Goal: Transaction & Acquisition: Purchase product/service

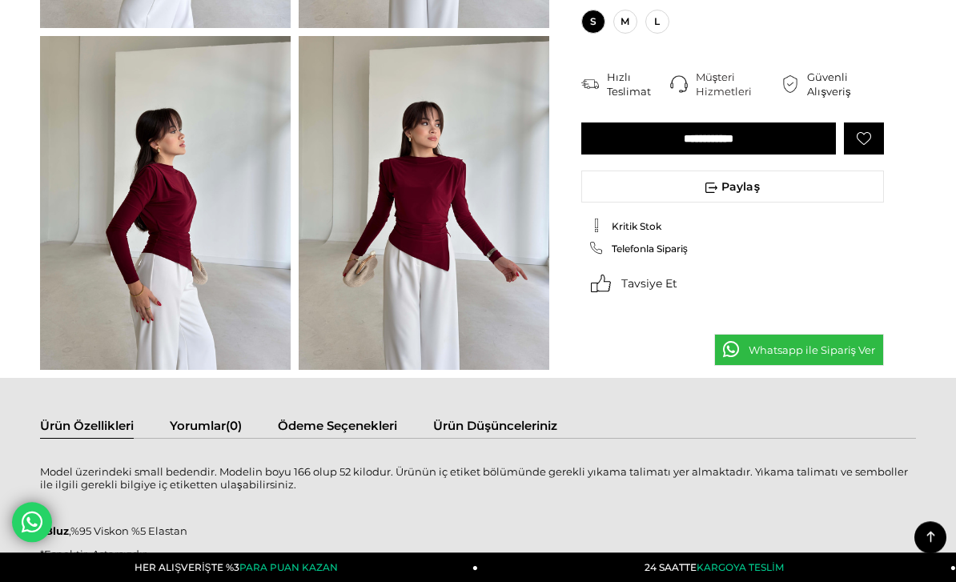
click at [449, 306] on img at bounding box center [424, 203] width 251 height 334
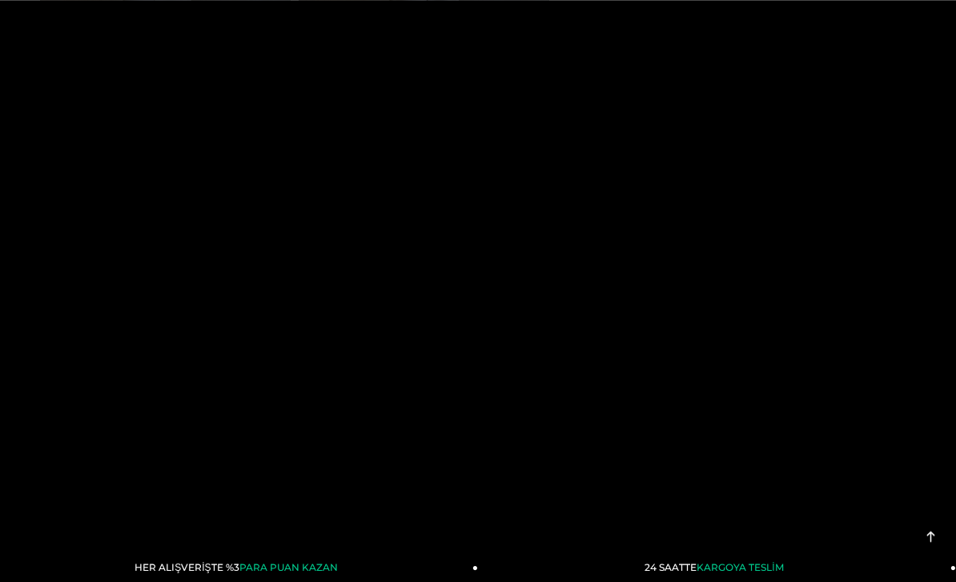
scroll to position [777, 0]
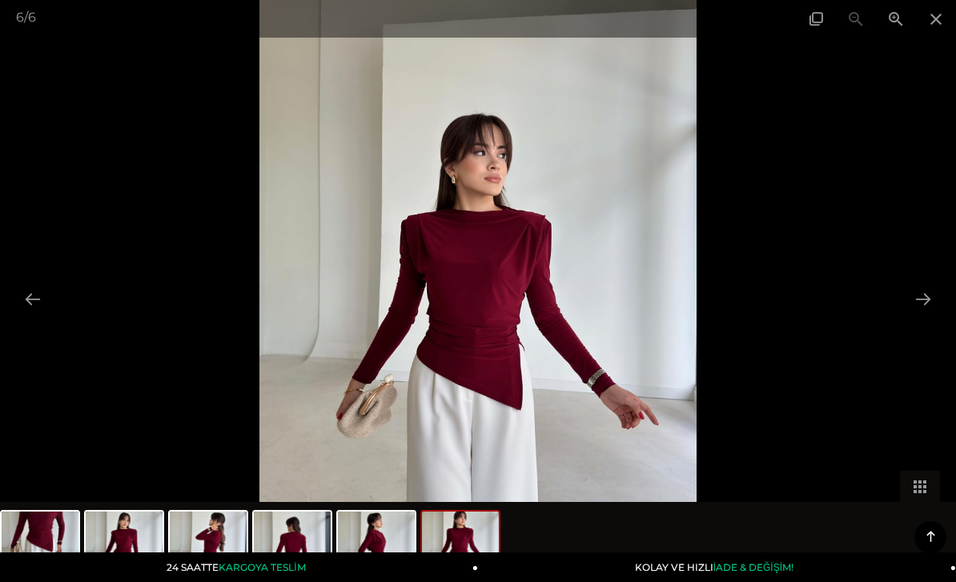
click at [916, 309] on button at bounding box center [924, 299] width 34 height 31
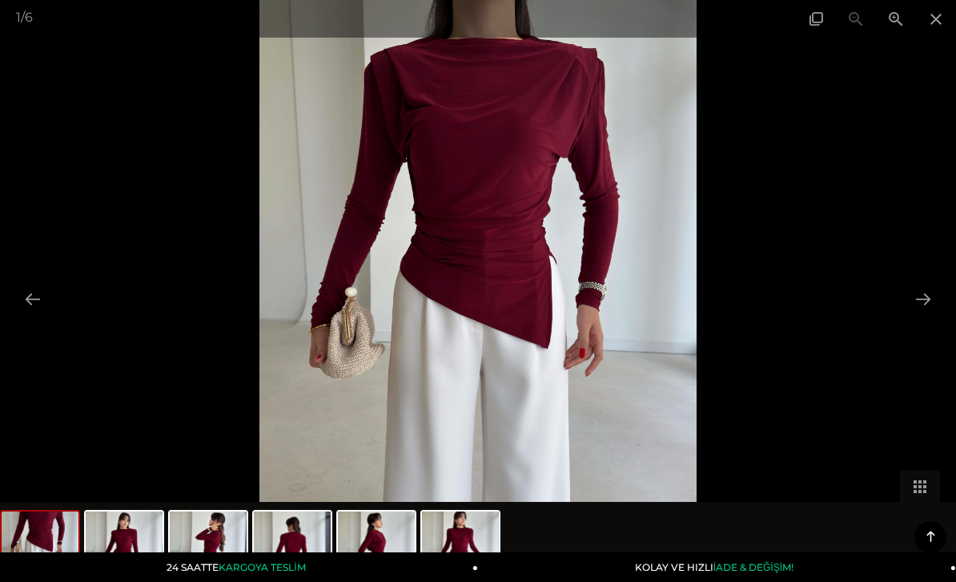
click at [920, 315] on button at bounding box center [924, 299] width 34 height 31
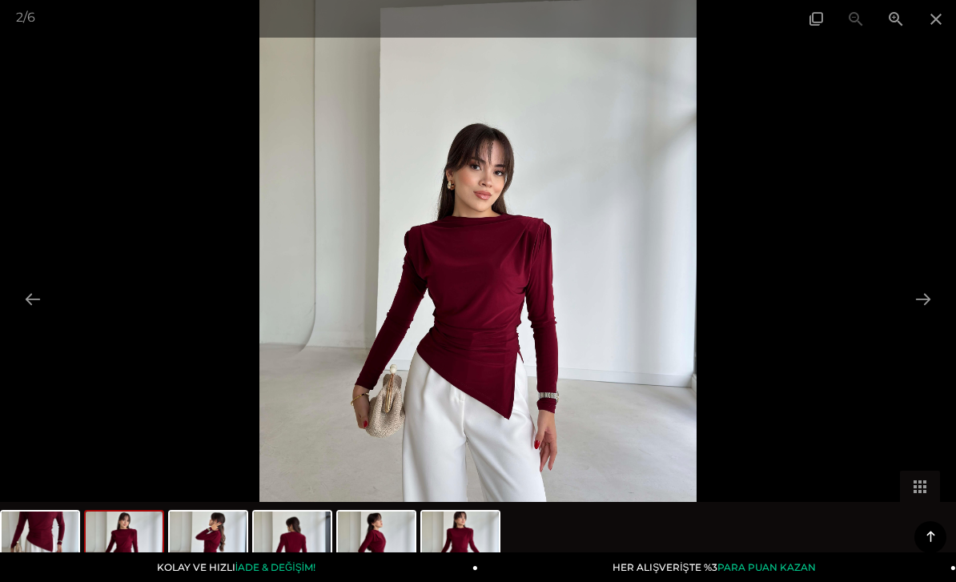
click at [921, 315] on button at bounding box center [924, 299] width 34 height 31
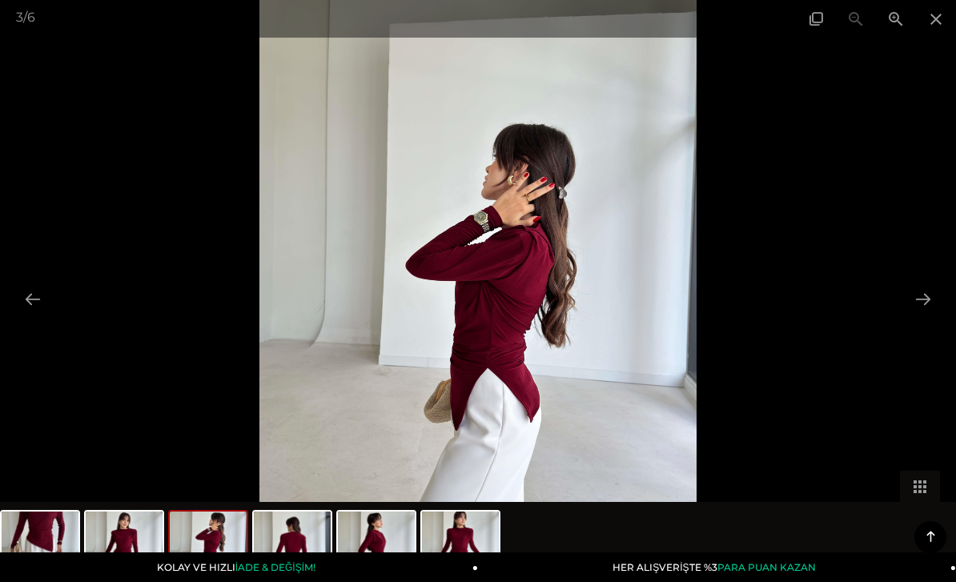
click at [919, 315] on button at bounding box center [924, 299] width 34 height 31
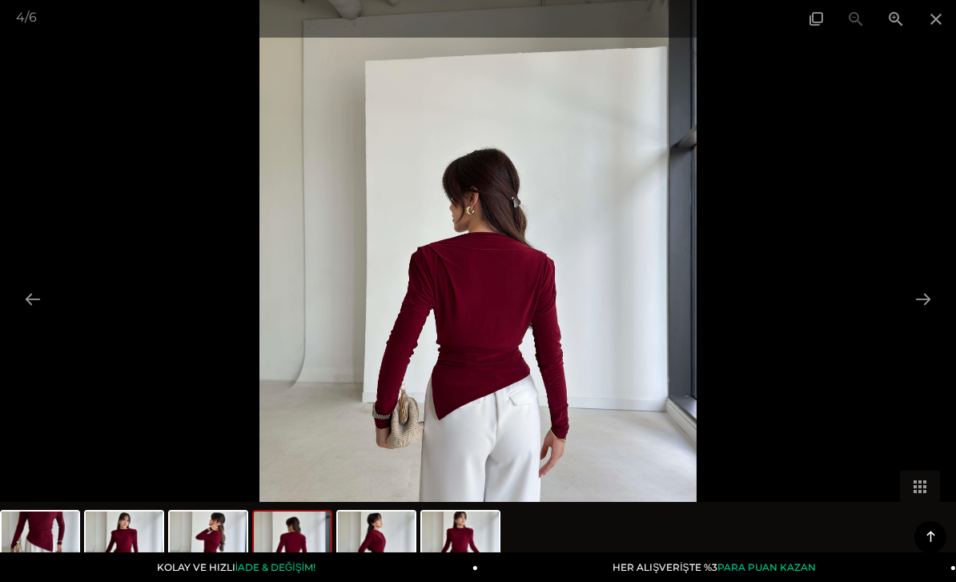
click at [921, 315] on button at bounding box center [924, 299] width 34 height 31
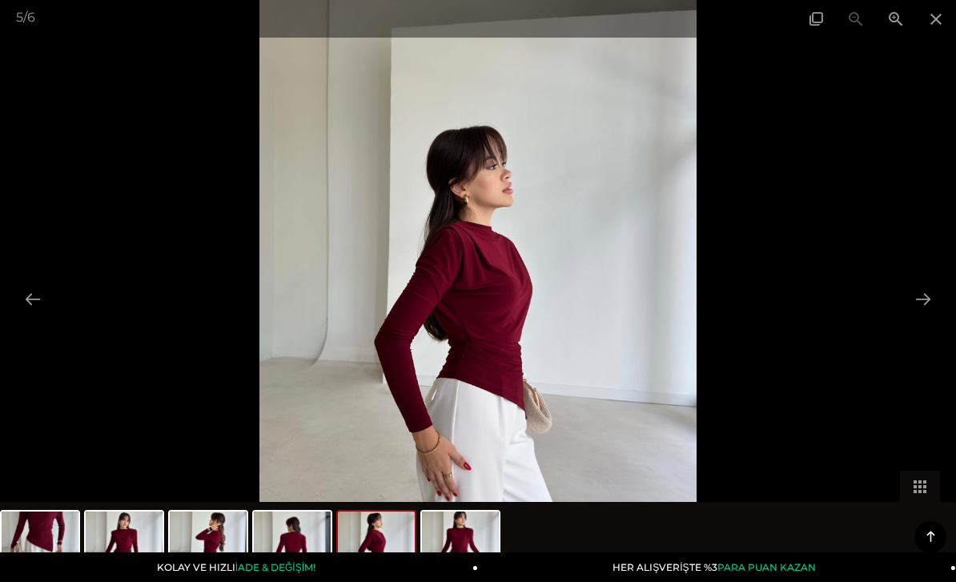
click at [916, 14] on span at bounding box center [936, 19] width 40 height 38
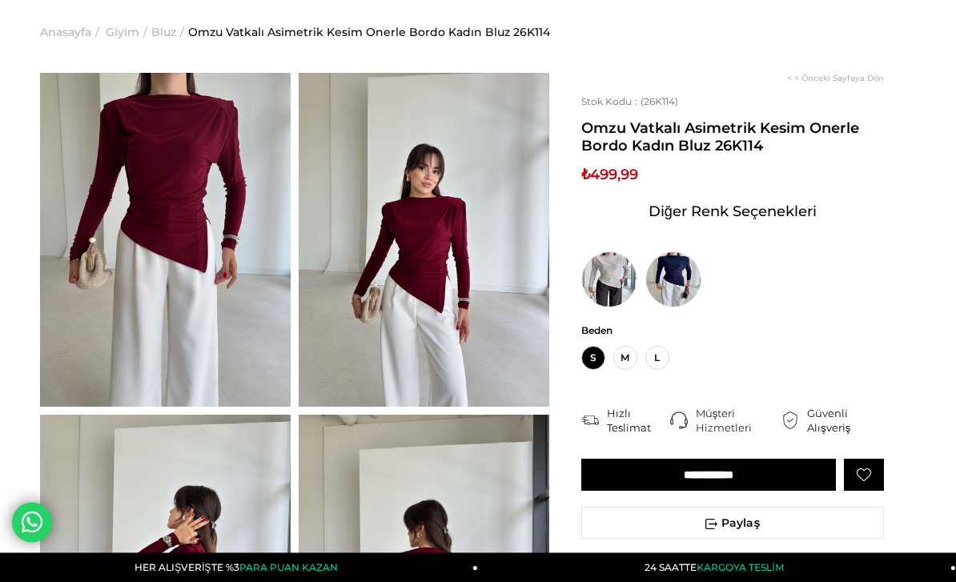
scroll to position [9, 0]
